Goal: Navigation & Orientation: Go to known website

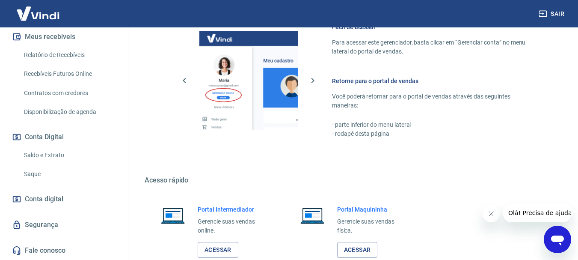
scroll to position [442, 0]
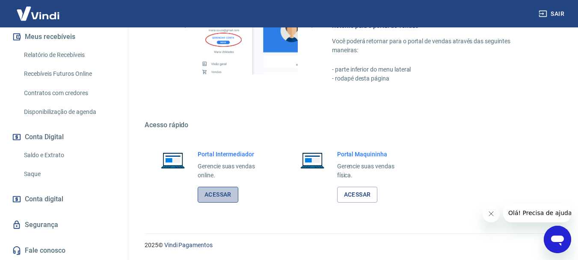
click at [221, 192] on link "Acessar" at bounding box center [218, 195] width 41 height 16
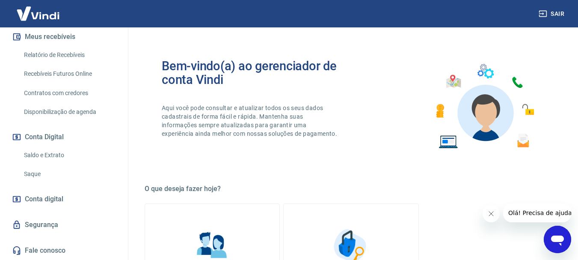
scroll to position [0, 0]
